Goal: Check status

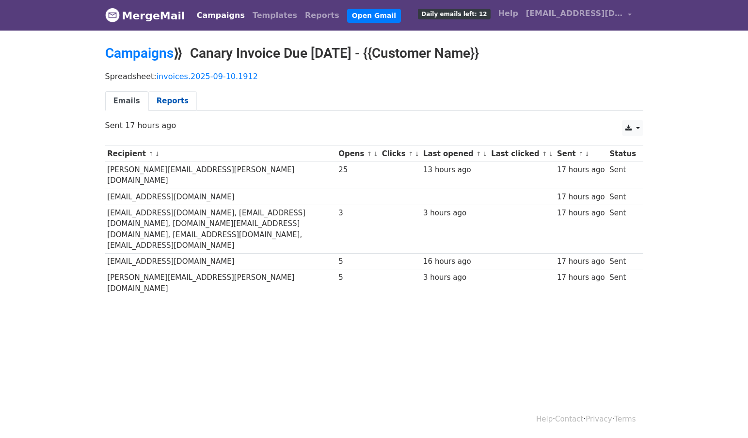
click at [161, 102] on link "Reports" at bounding box center [172, 101] width 48 height 20
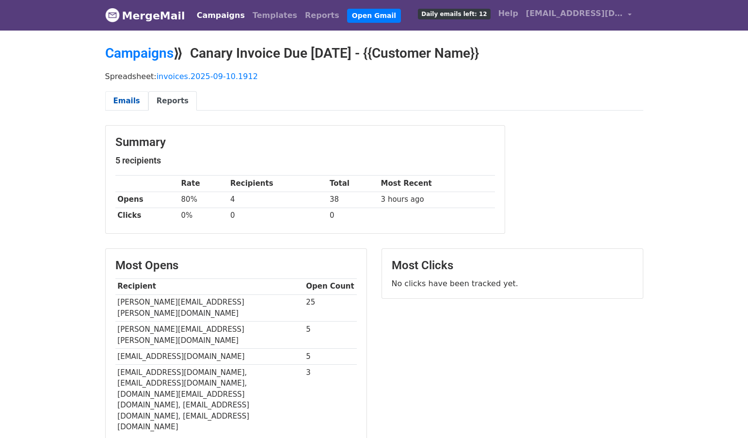
click at [125, 101] on link "Emails" at bounding box center [126, 101] width 43 height 20
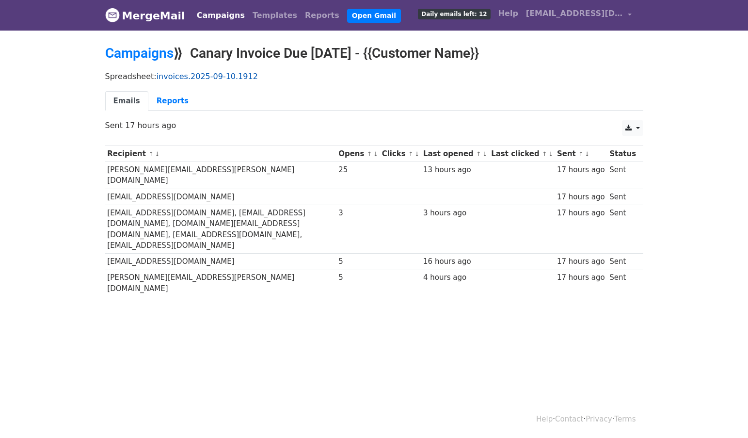
click at [182, 78] on link "invoices.2025-09-10.1912" at bounding box center [207, 76] width 101 height 9
